Goal: Go to known website: Access a specific website the user already knows

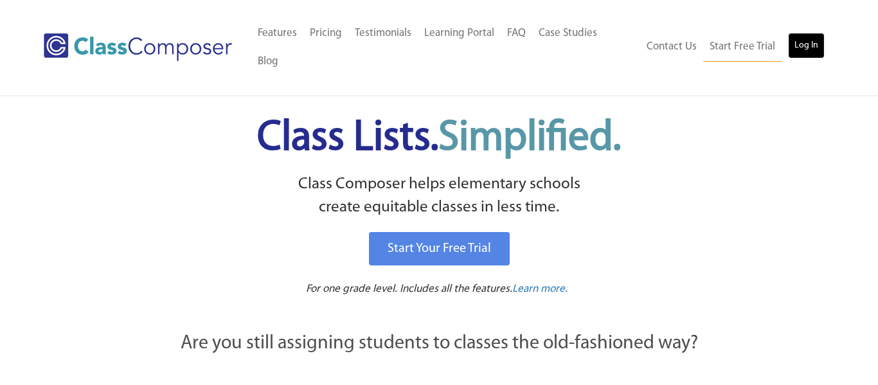
click at [797, 33] on link "Log In" at bounding box center [806, 46] width 37 height 26
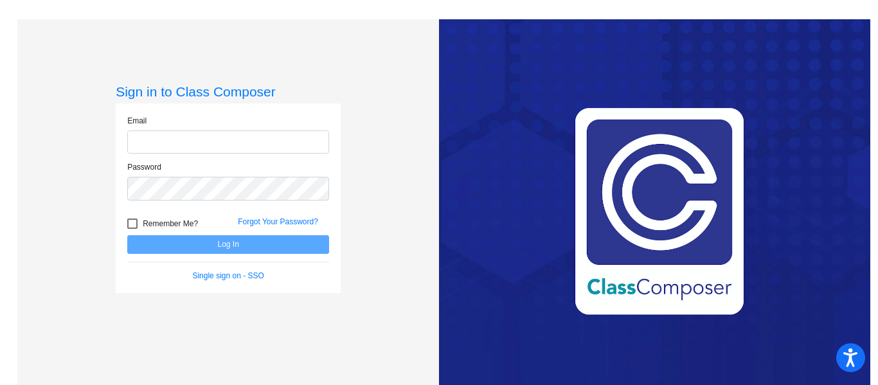
type input "[EMAIL_ADDRESS][PERSON_NAME][DOMAIN_NAME]"
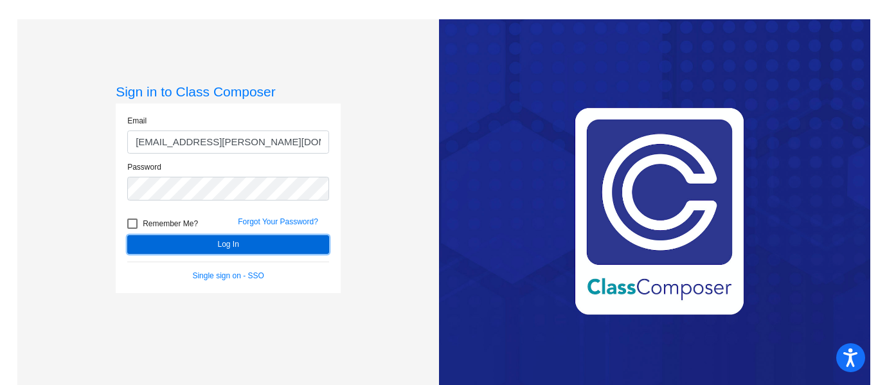
click at [176, 243] on button "Log In" at bounding box center [228, 244] width 202 height 19
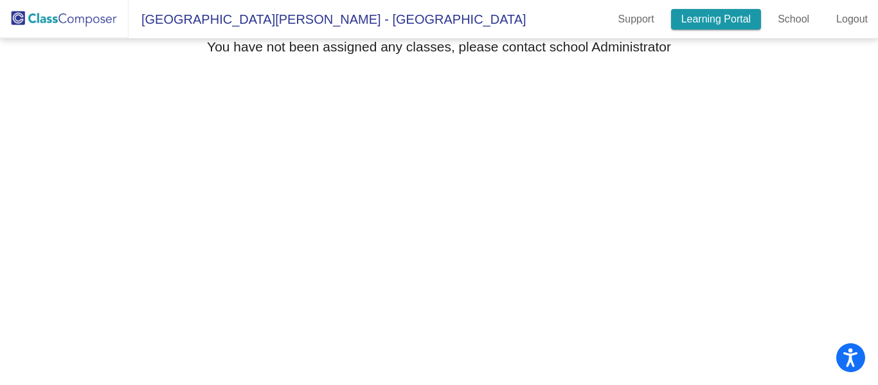
click at [747, 16] on link "Learning Portal" at bounding box center [716, 19] width 91 height 21
click at [75, 24] on img at bounding box center [64, 19] width 129 height 38
